Goal: Information Seeking & Learning: Find contact information

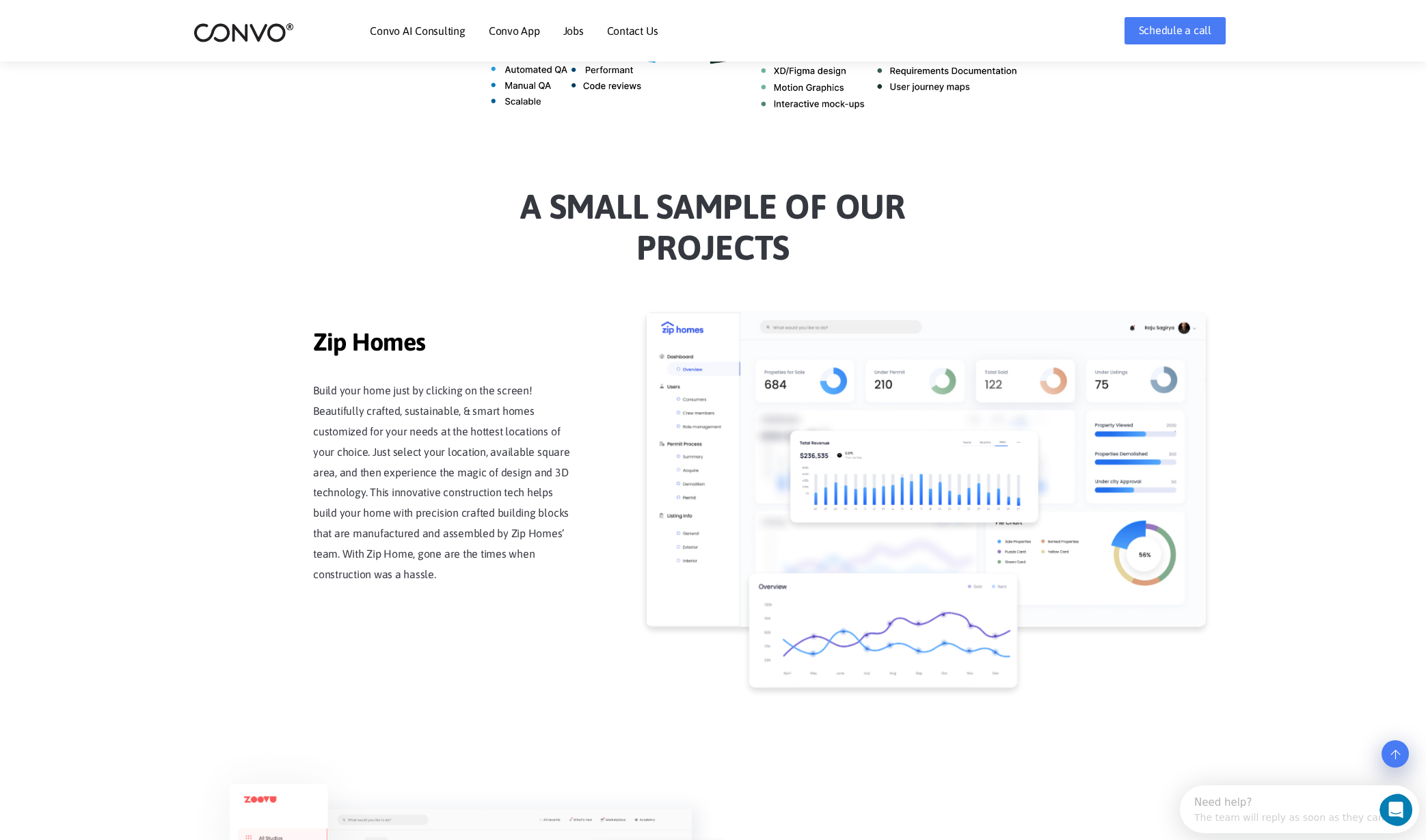
scroll to position [1024, 0]
click at [578, 34] on link "Jobs" at bounding box center [573, 30] width 21 height 11
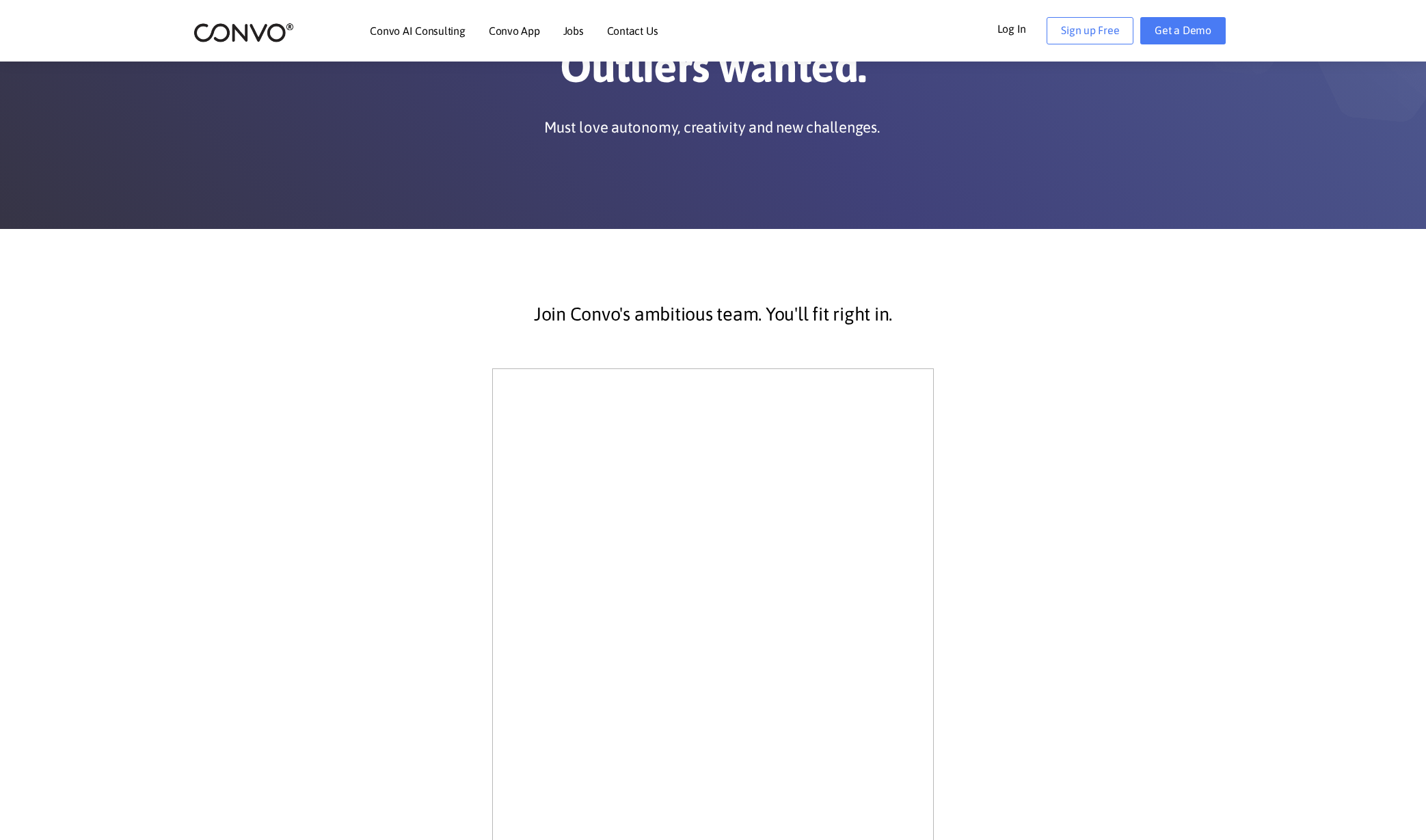
scroll to position [100, 0]
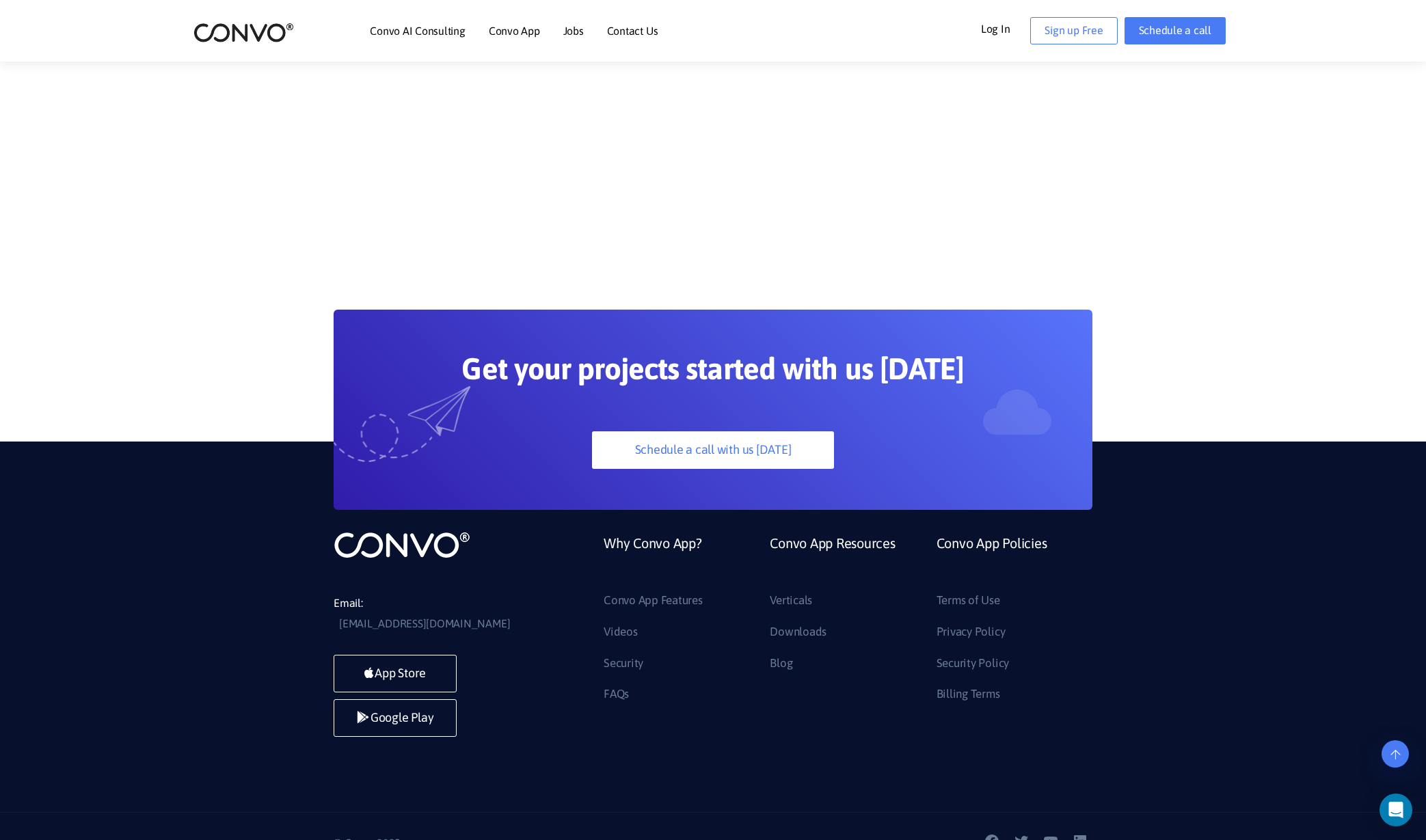
scroll to position [830, 0]
